Goal: Task Accomplishment & Management: Manage account settings

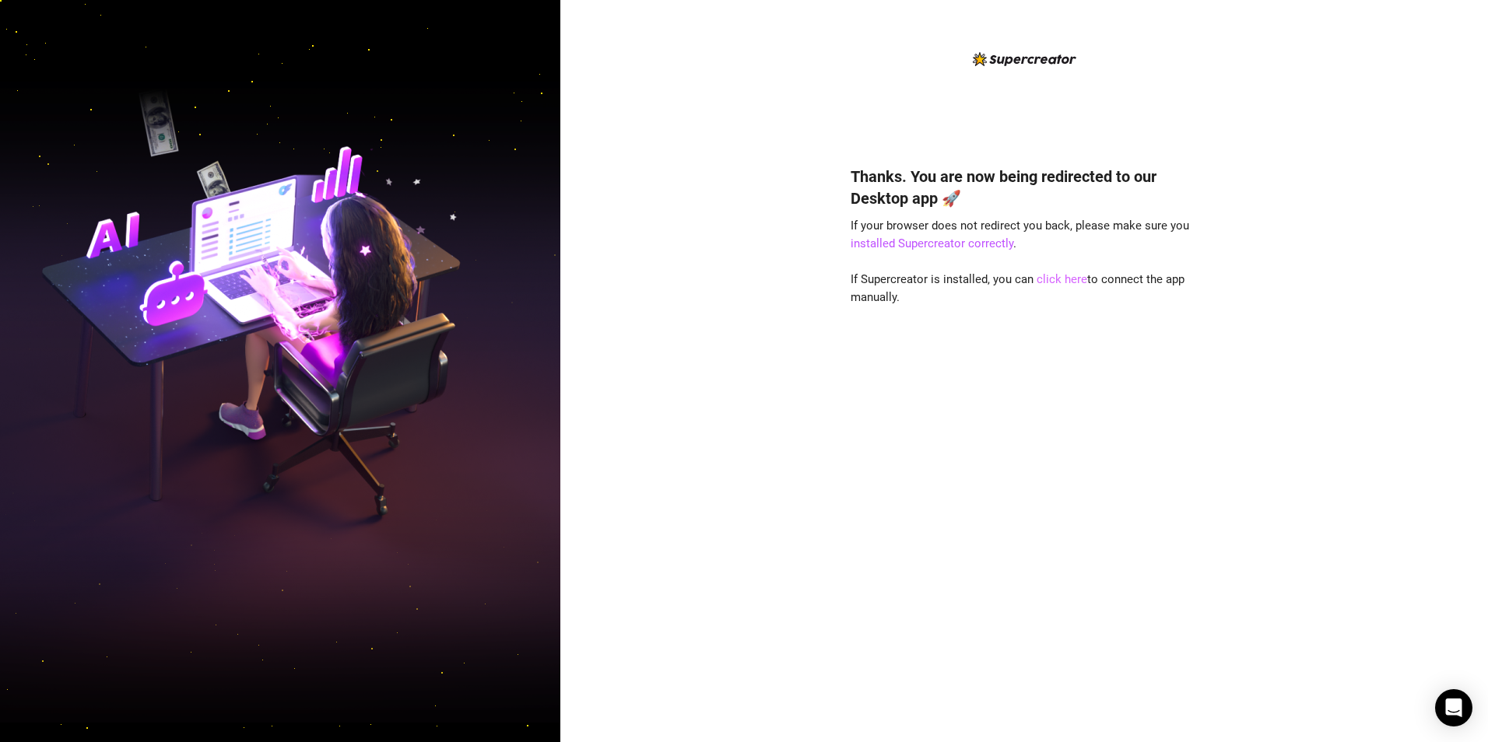
click at [1053, 280] on link "click here" at bounding box center [1062, 279] width 51 height 14
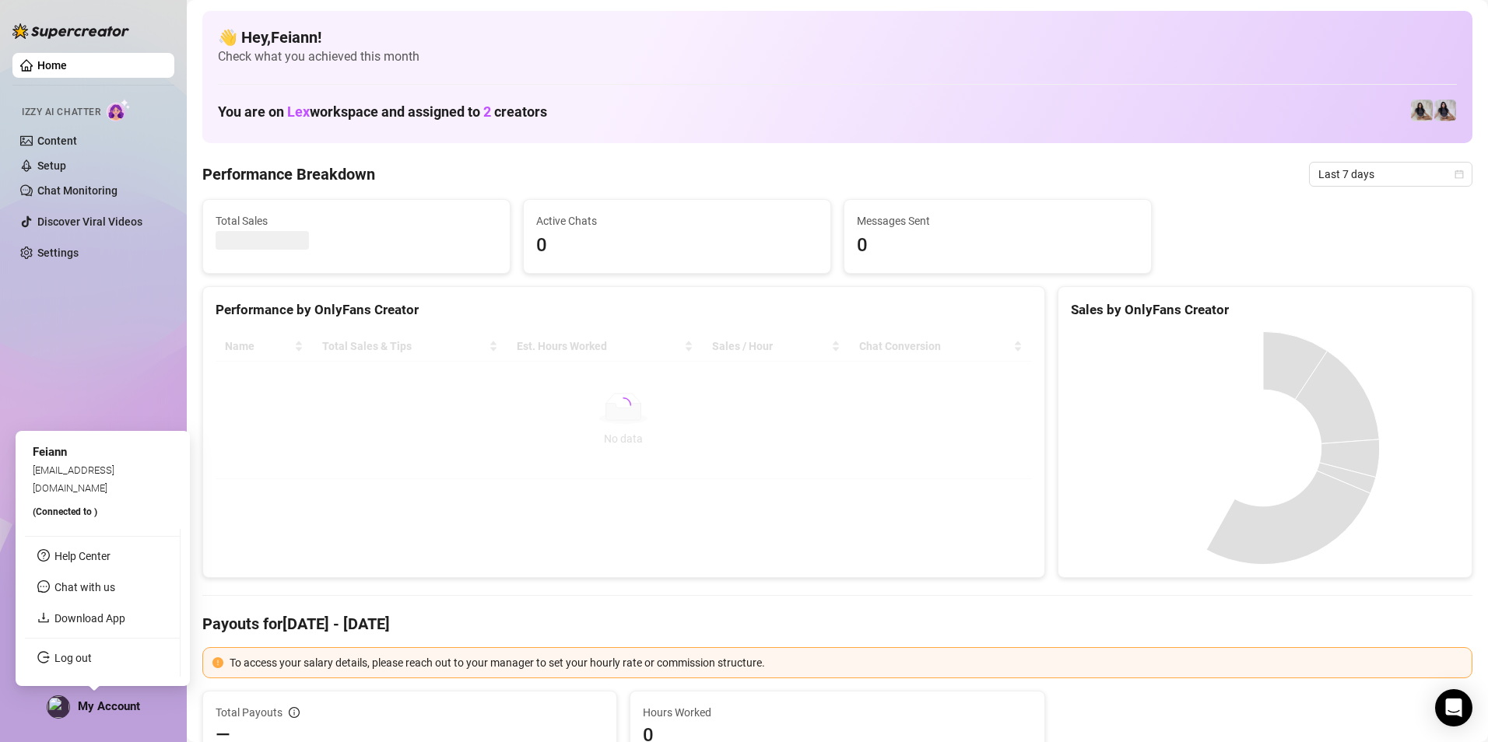
drag, startPoint x: 102, startPoint y: 707, endPoint x: 83, endPoint y: 679, distance: 33.7
click at [103, 707] on span "My Account" at bounding box center [109, 707] width 62 height 14
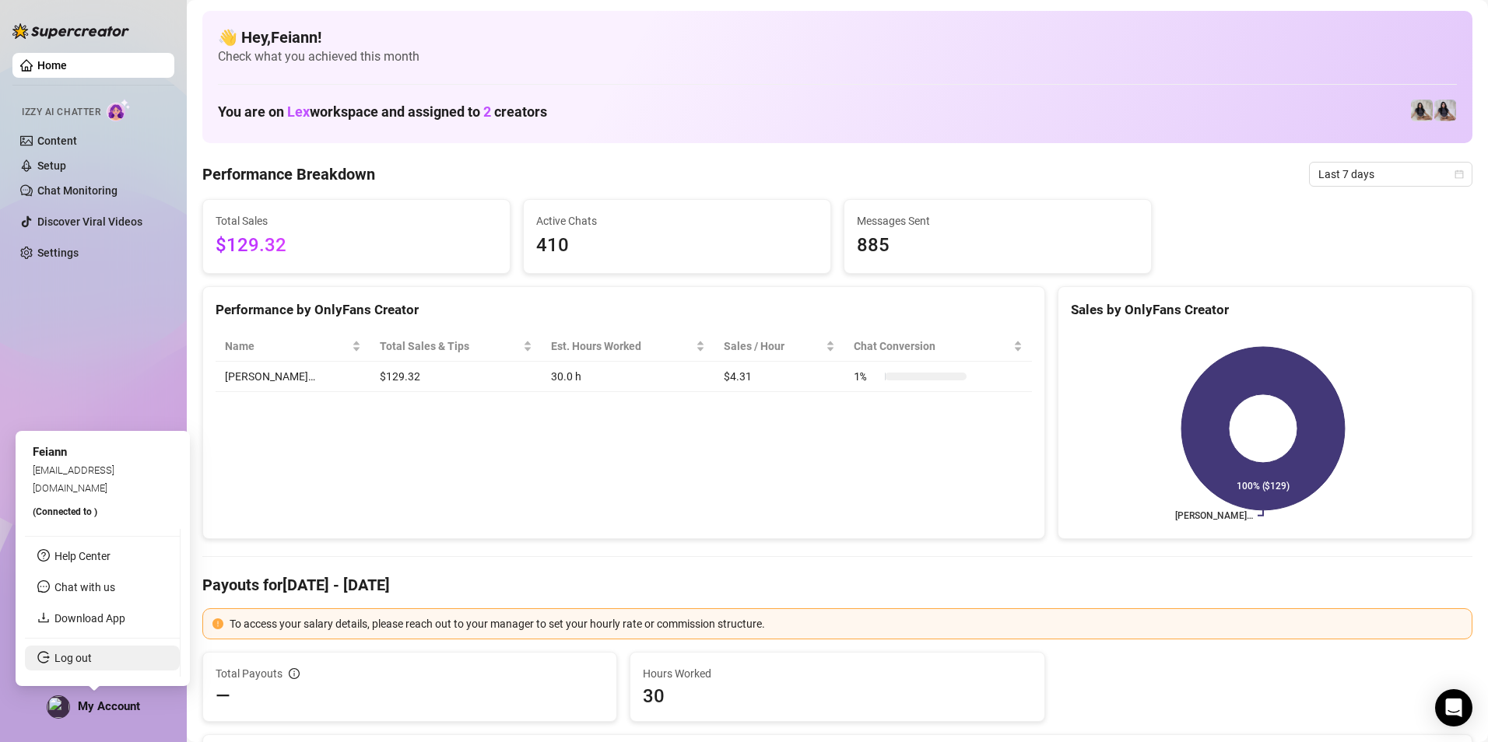
click at [84, 658] on link "Log out" at bounding box center [72, 658] width 37 height 12
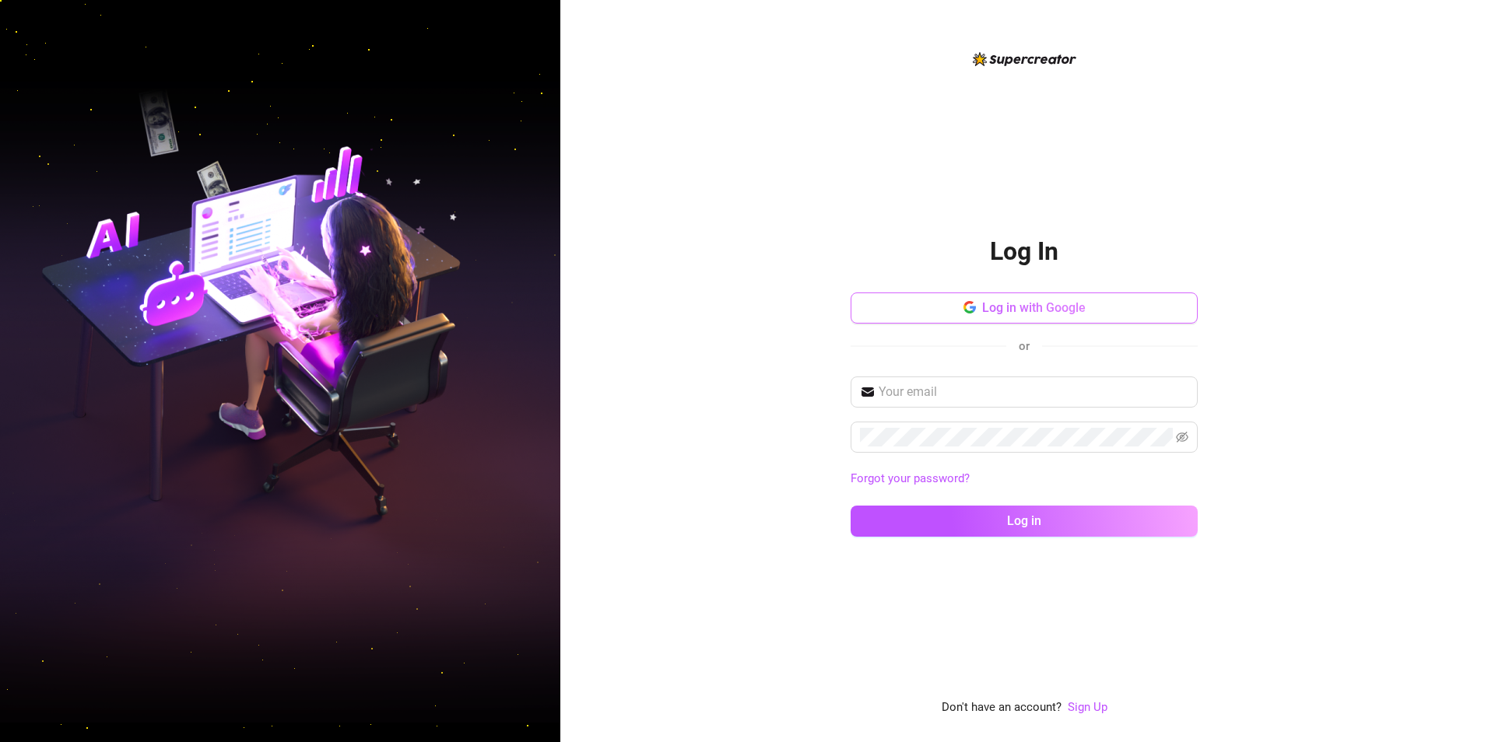
click at [1021, 300] on span "Log in with Google" at bounding box center [1034, 307] width 104 height 15
